Goal: Task Accomplishment & Management: Manage account settings

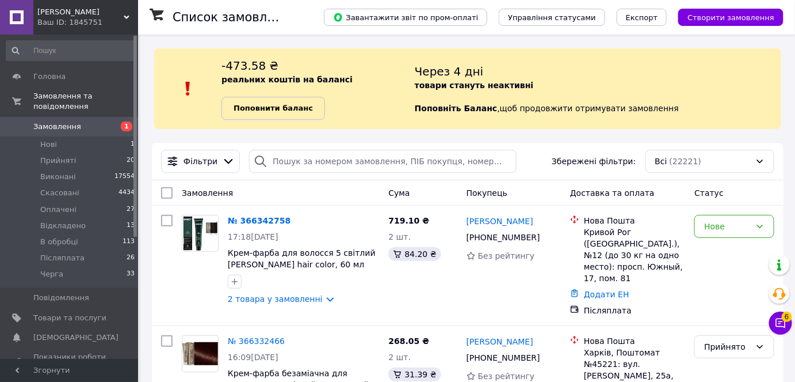
click at [265, 104] on b "Поповнити баланс" at bounding box center [273, 108] width 79 height 9
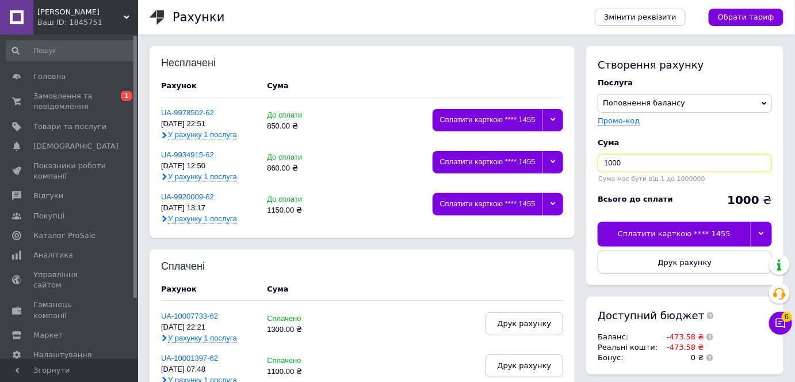
drag, startPoint x: 613, startPoint y: 160, endPoint x: 589, endPoint y: 164, distance: 25.1
click at [589, 164] on div "Створення рахунку Послуга Поповнення балансу Premium-дизайн Промо-код Cума 1000…" at bounding box center [684, 165] width 197 height 239
type input "500"
click at [761, 233] on icon at bounding box center [762, 233] width 5 height 3
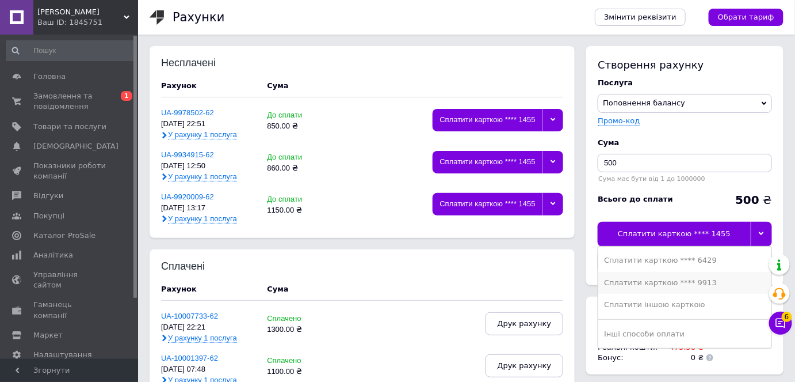
click at [677, 281] on div "Сплатити карткою **** 9913" at bounding box center [685, 282] width 162 height 10
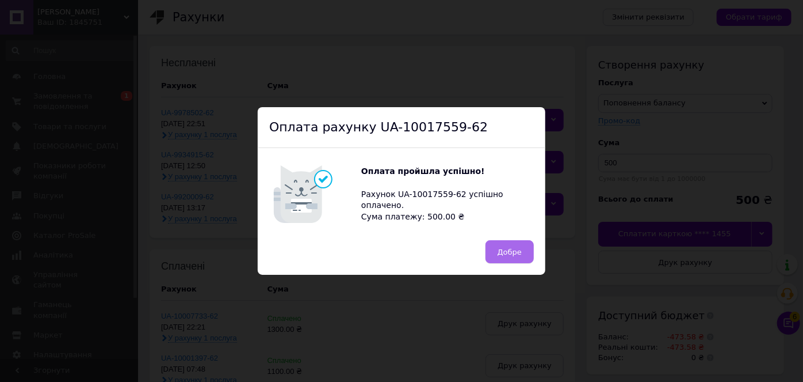
drag, startPoint x: 505, startPoint y: 254, endPoint x: 505, endPoint y: 261, distance: 6.9
click at [505, 254] on span "Добре" at bounding box center [510, 251] width 24 height 9
